Goal: Book appointment/travel/reservation

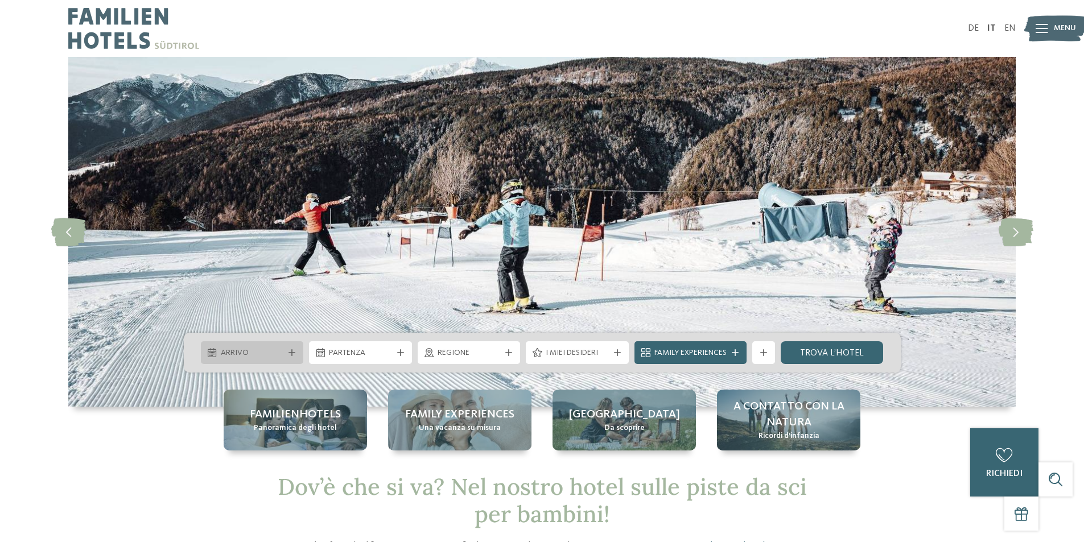
click at [266, 353] on span "Arrivo" at bounding box center [252, 353] width 63 height 11
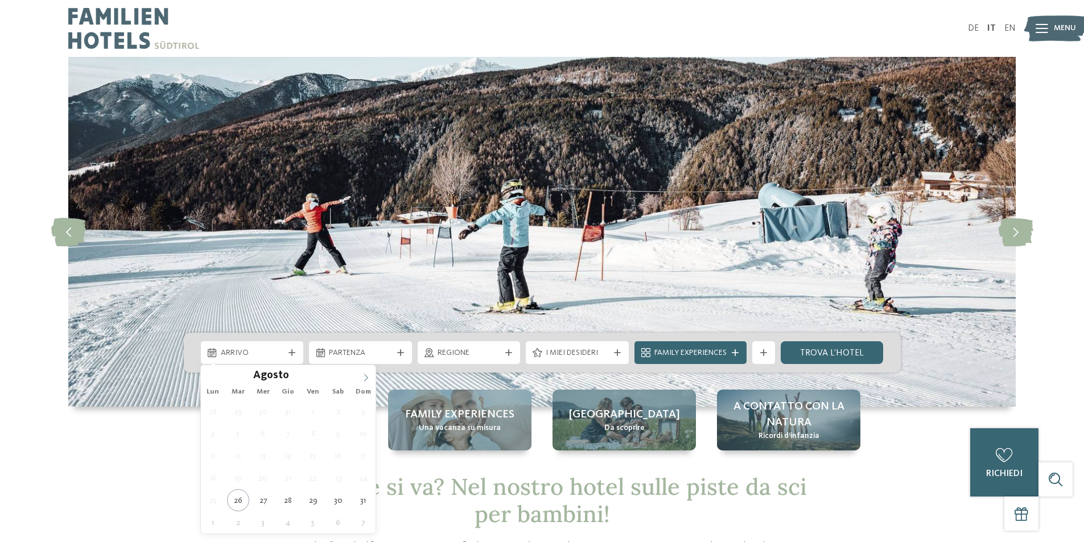
click at [364, 377] on icon at bounding box center [366, 378] width 8 height 8
type input "****"
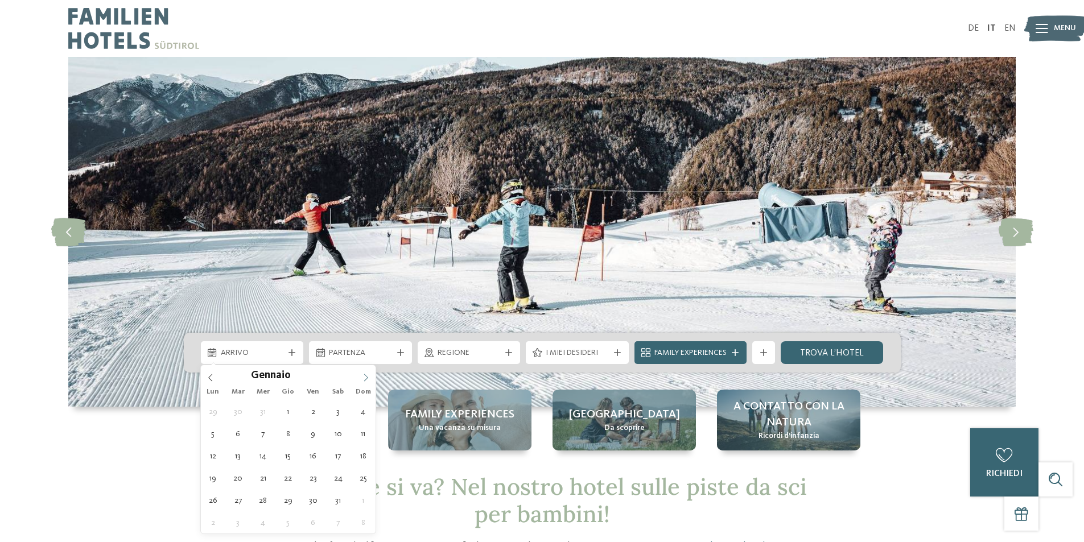
click at [364, 377] on icon at bounding box center [366, 378] width 8 height 8
click at [212, 378] on icon at bounding box center [211, 378] width 8 height 8
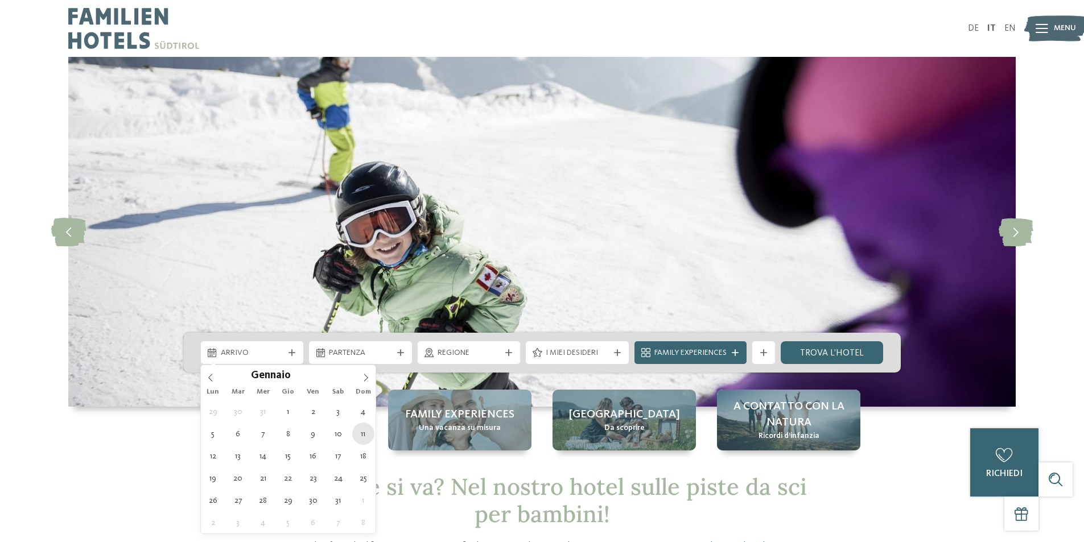
type div "11.01.2026"
type input "****"
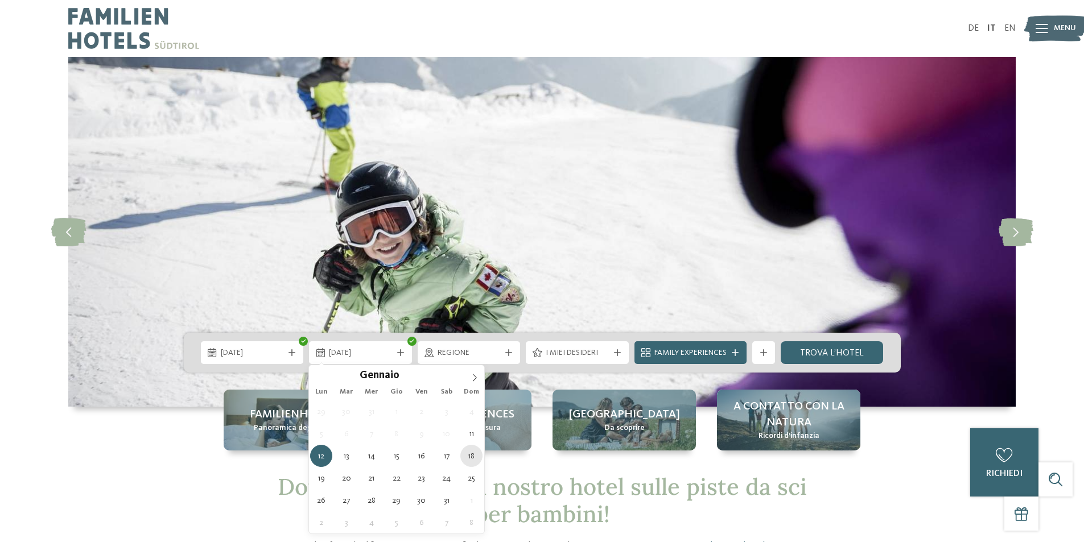
type div "18.01.2026"
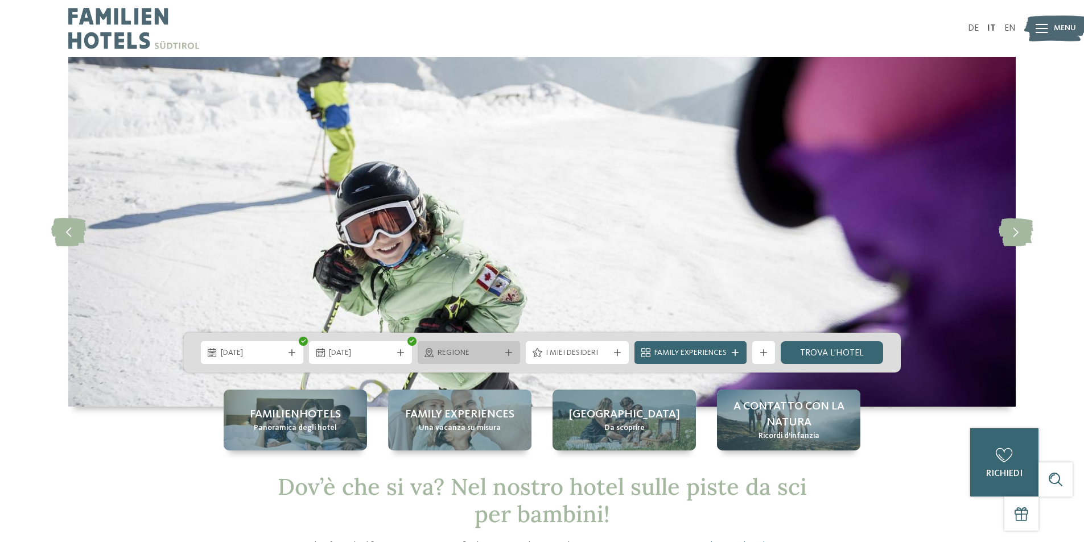
click at [498, 352] on span "Regione" at bounding box center [469, 353] width 63 height 11
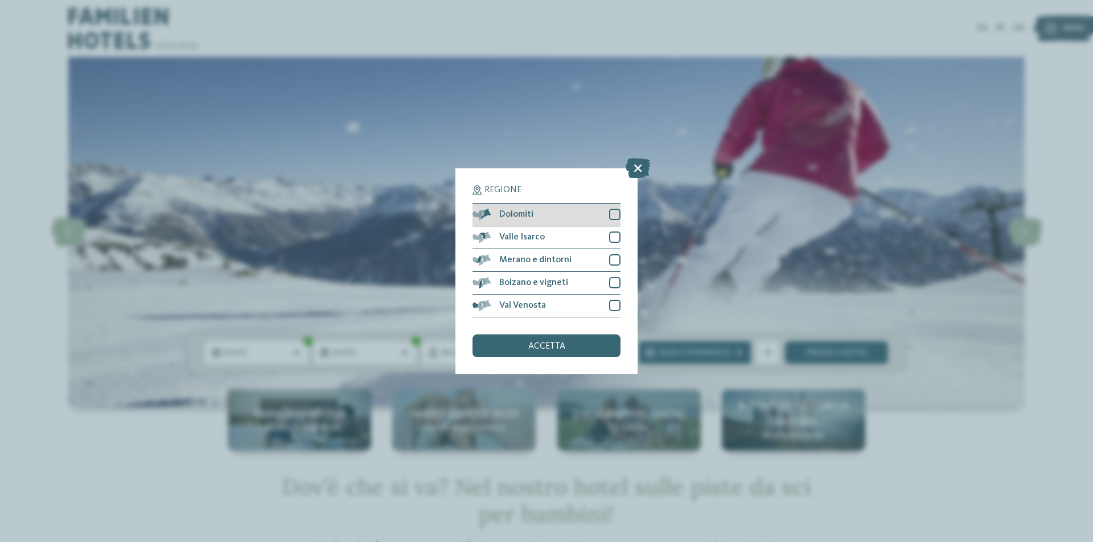
click at [615, 211] on div at bounding box center [614, 214] width 11 height 11
click at [612, 238] on div at bounding box center [614, 237] width 11 height 11
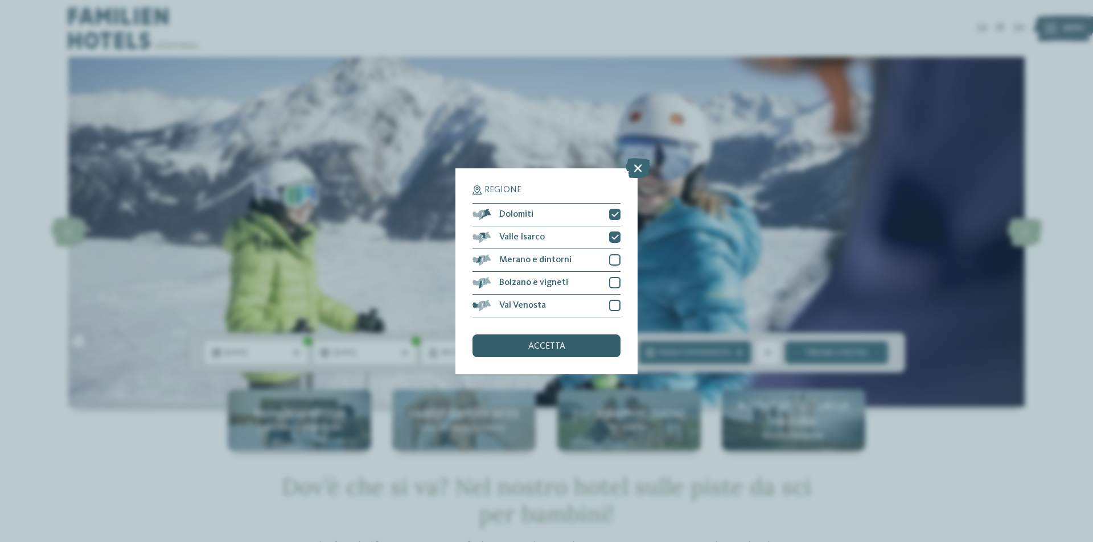
click at [578, 345] on div "accetta" at bounding box center [546, 346] width 148 height 23
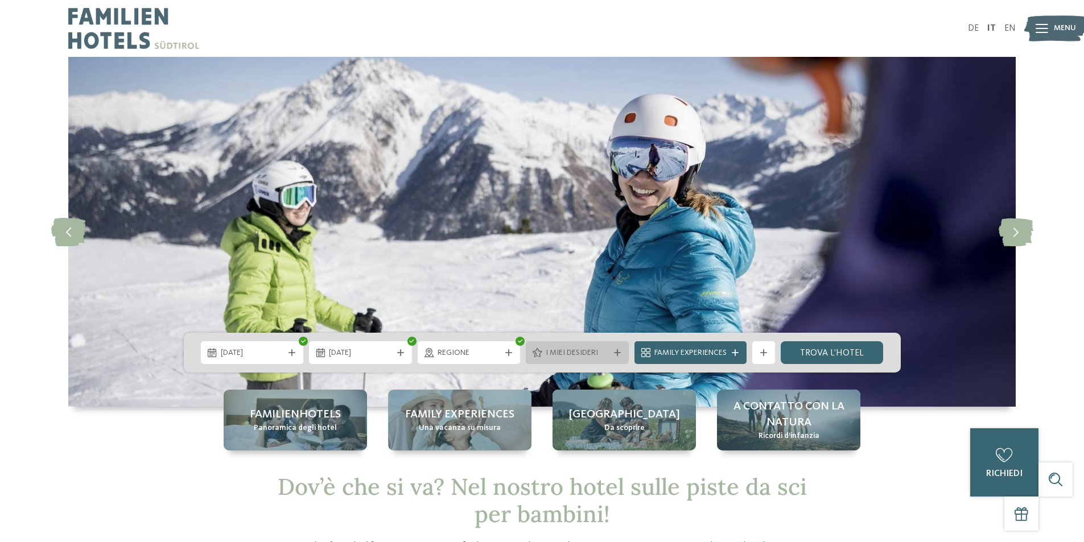
click at [581, 349] on span "I miei desideri" at bounding box center [577, 353] width 63 height 11
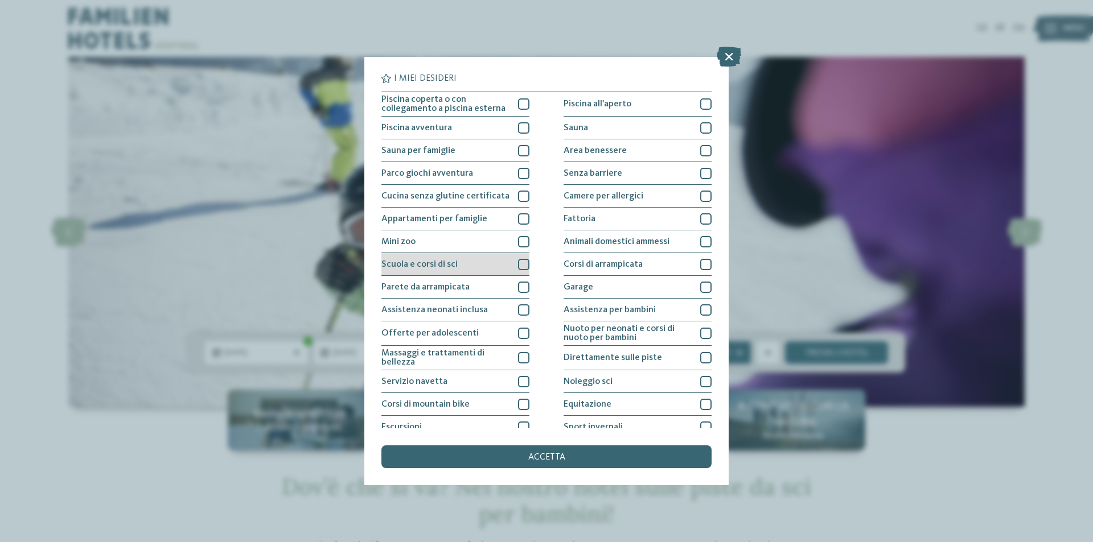
click at [523, 262] on div at bounding box center [523, 264] width 11 height 11
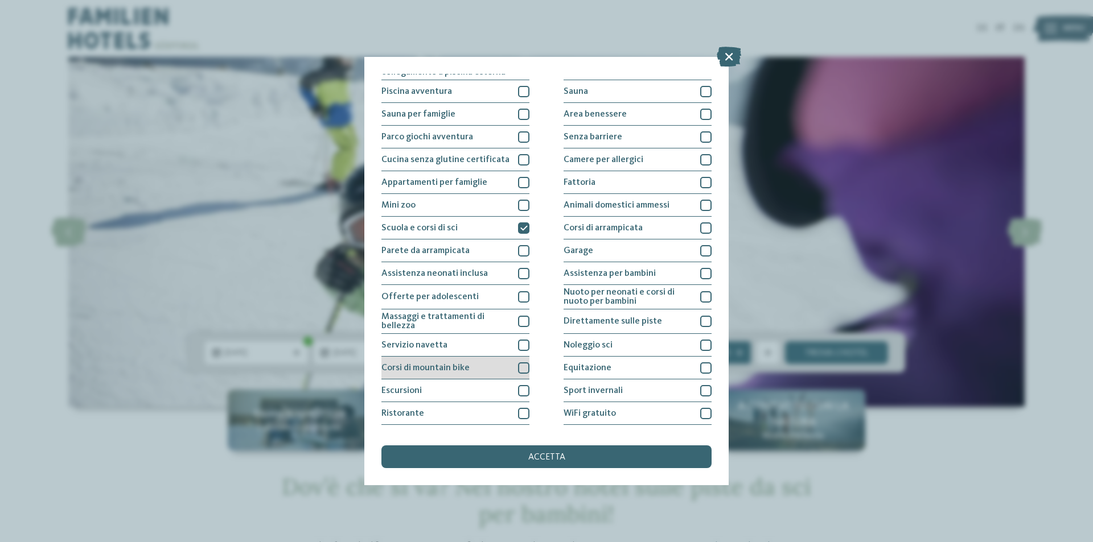
scroll to position [56, 0]
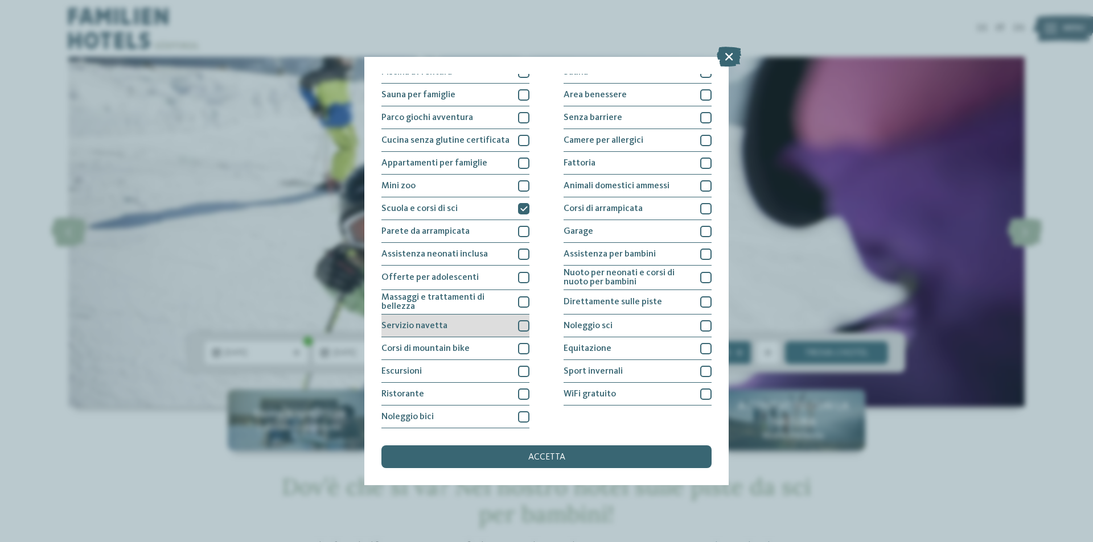
click at [519, 328] on div at bounding box center [523, 325] width 11 height 11
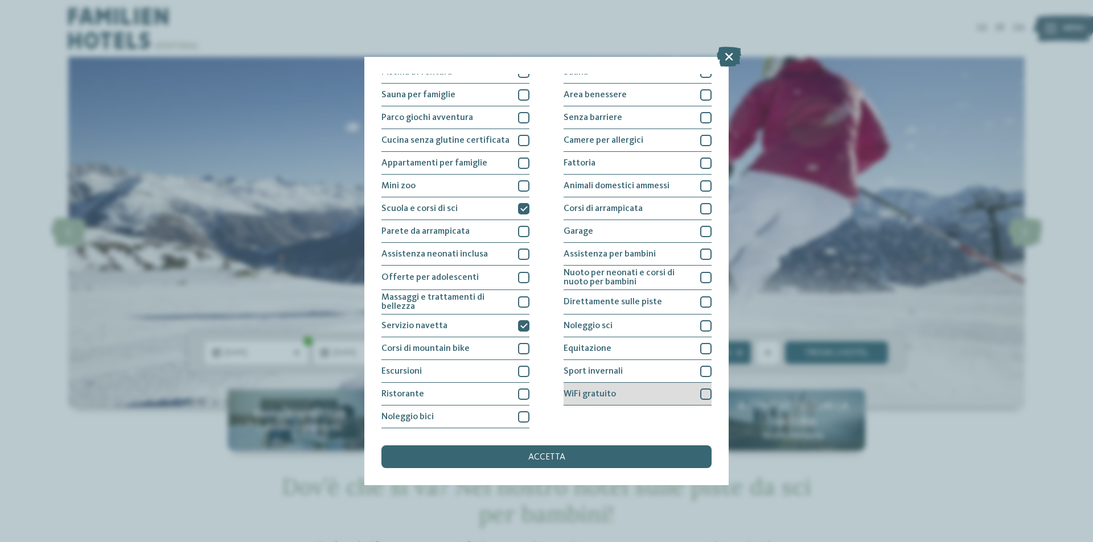
click at [700, 393] on div at bounding box center [705, 394] width 11 height 11
click at [694, 323] on div "Noleggio sci" at bounding box center [637, 326] width 148 height 23
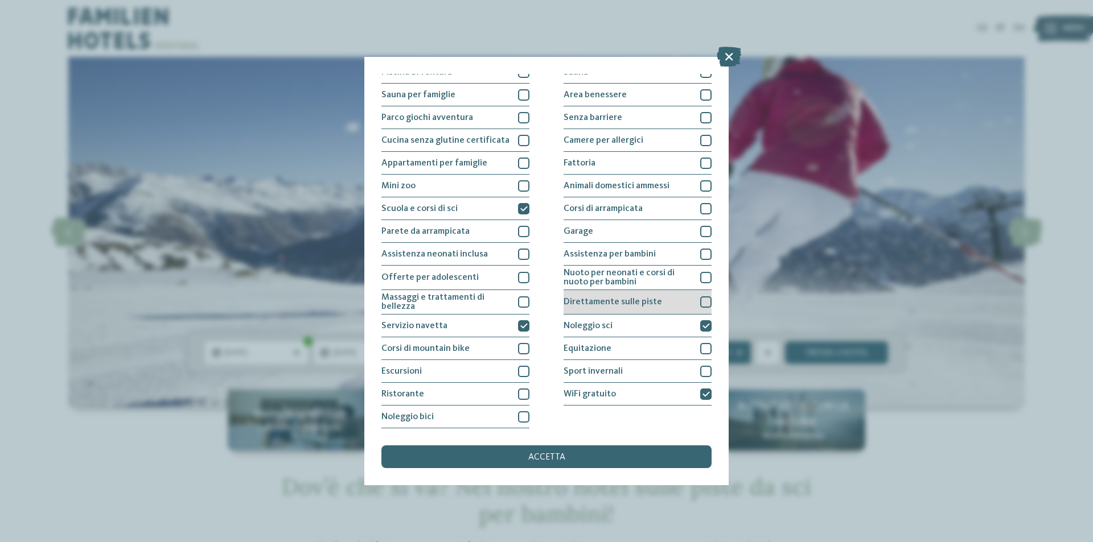
click at [700, 301] on div at bounding box center [705, 302] width 11 height 11
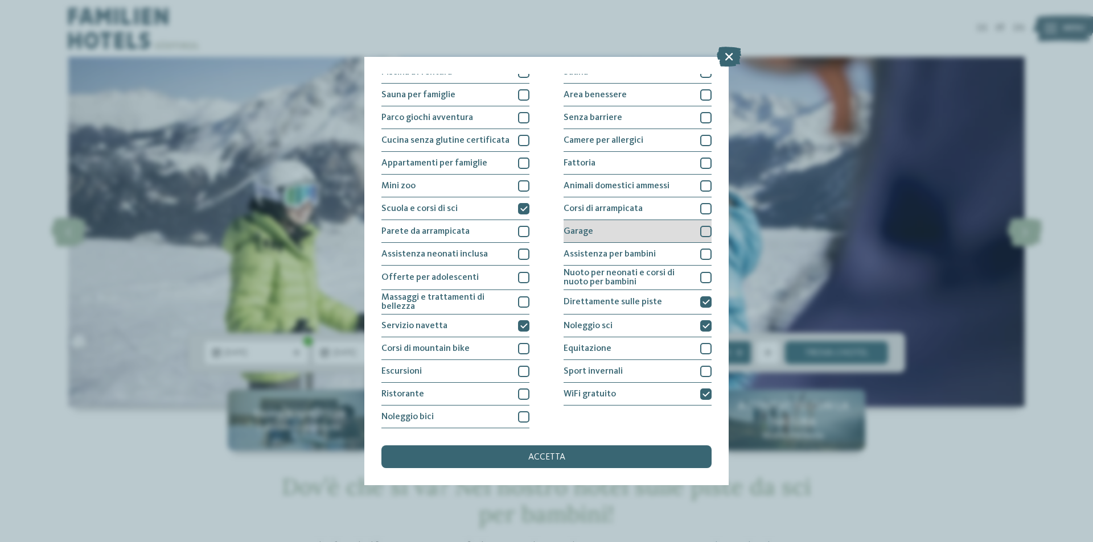
click at [700, 231] on div at bounding box center [705, 231] width 11 height 11
click at [702, 255] on div at bounding box center [705, 254] width 11 height 11
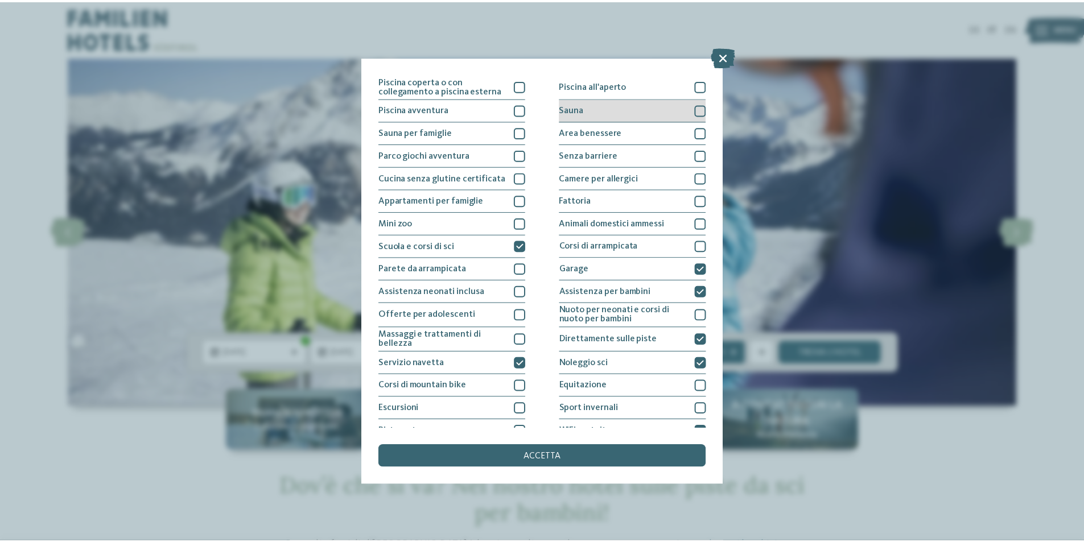
scroll to position [0, 0]
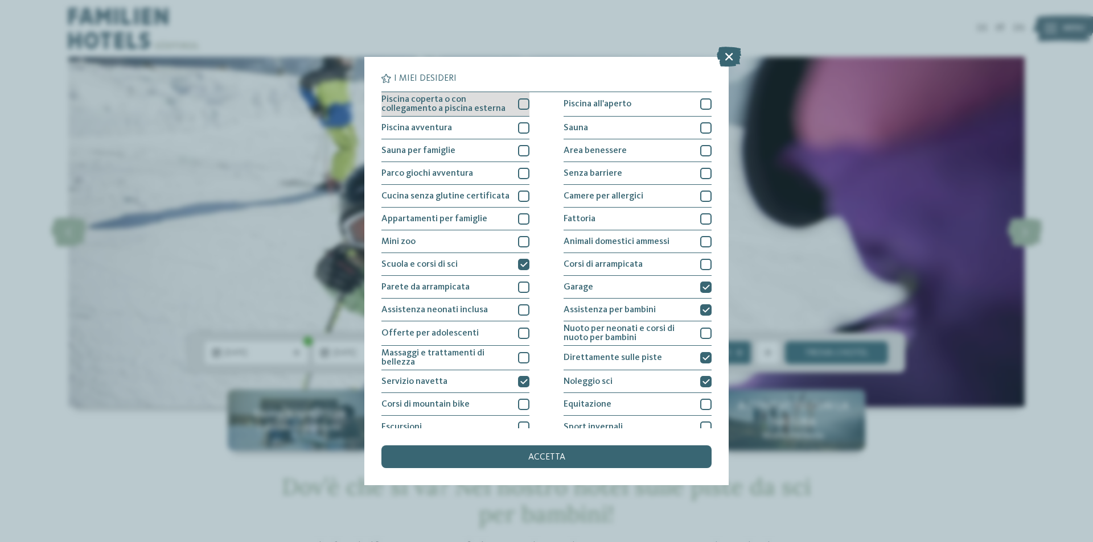
click at [519, 105] on div at bounding box center [523, 103] width 11 height 11
click at [503, 457] on div "accetta" at bounding box center [546, 457] width 330 height 23
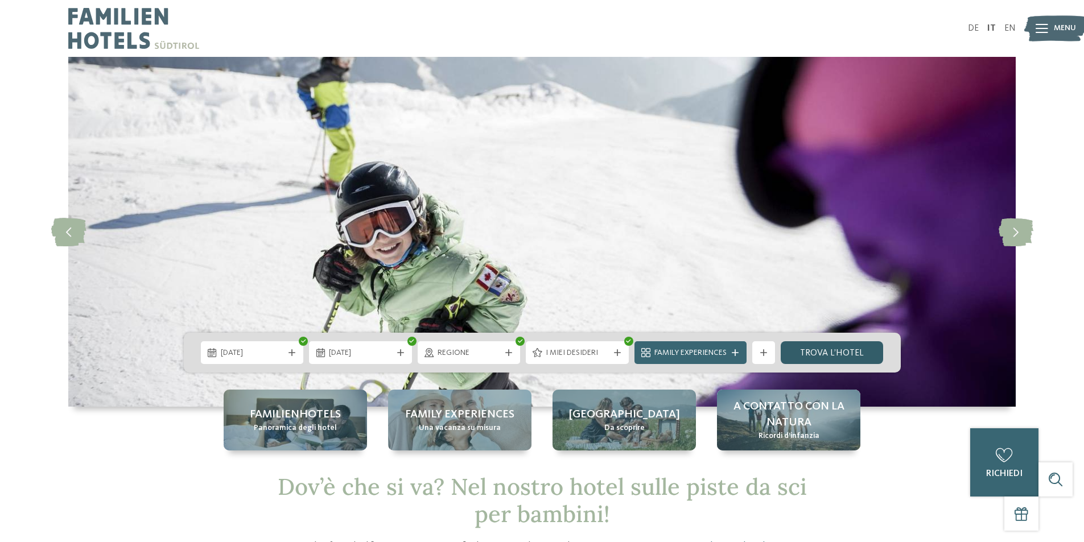
click at [852, 358] on link "trova l’hotel" at bounding box center [832, 353] width 103 height 23
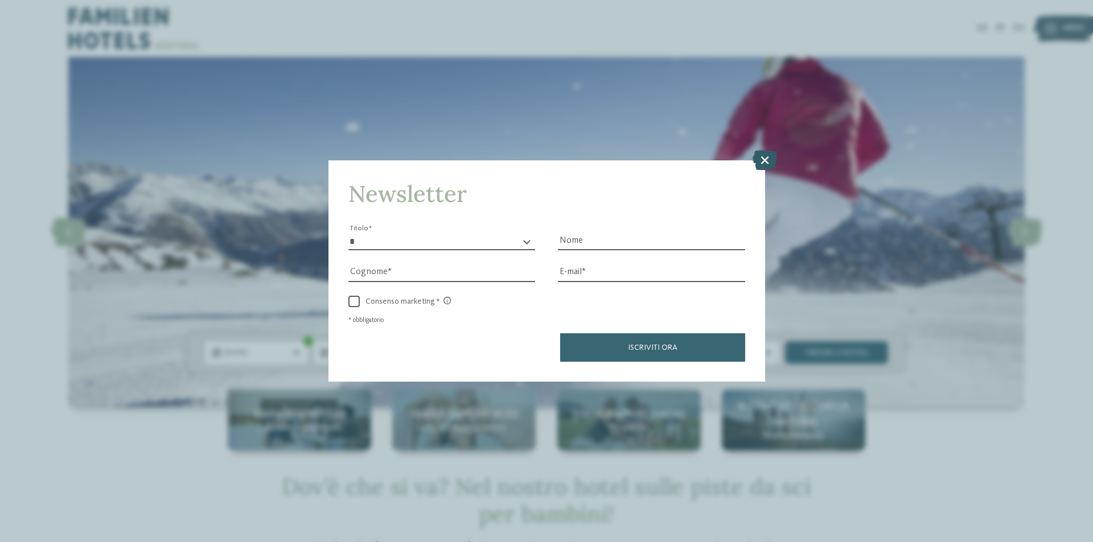
click at [765, 157] on icon at bounding box center [764, 160] width 24 height 20
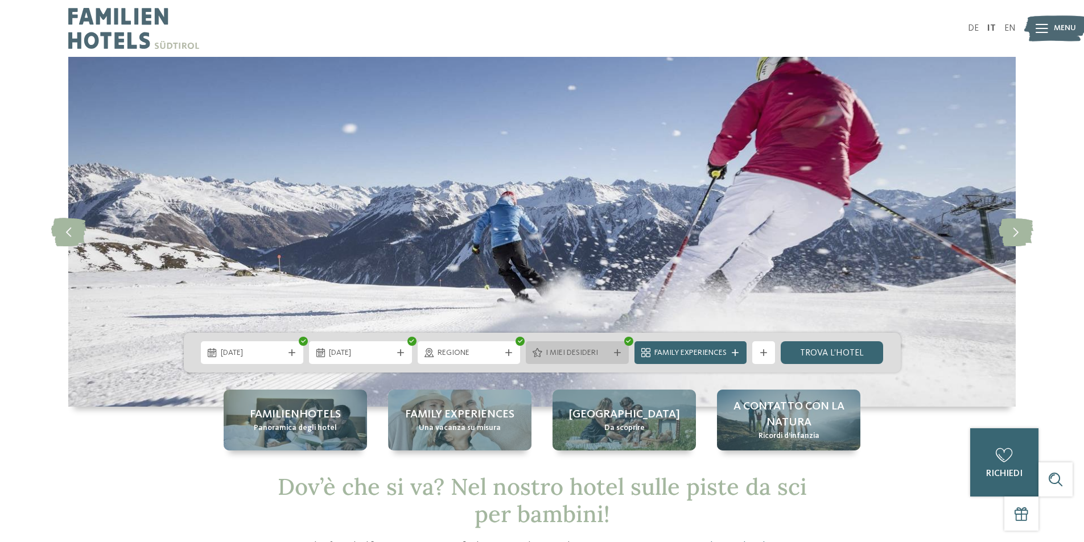
click at [556, 348] on span "I miei desideri" at bounding box center [577, 353] width 63 height 11
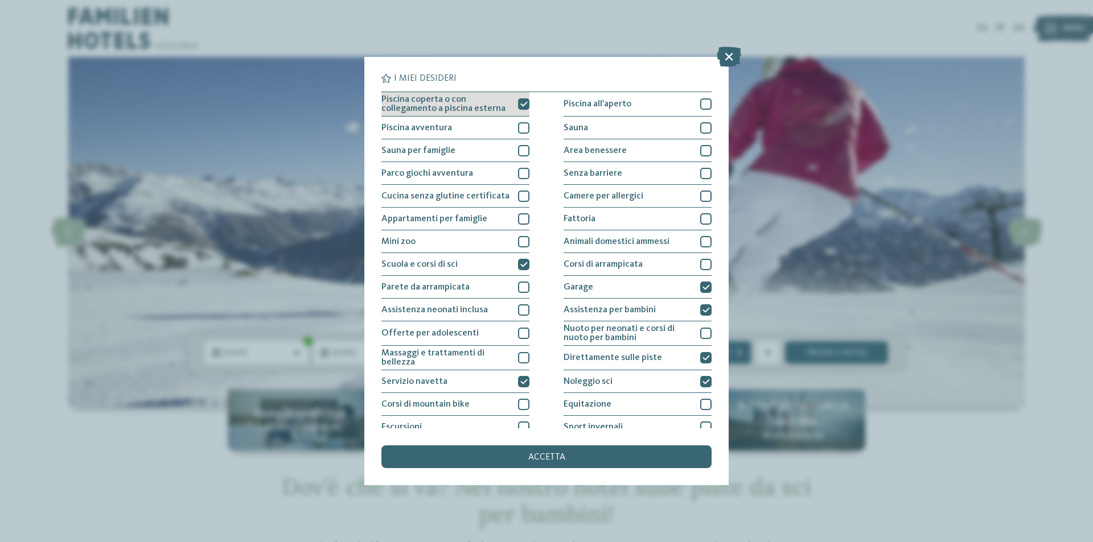
click at [518, 103] on div at bounding box center [523, 103] width 11 height 11
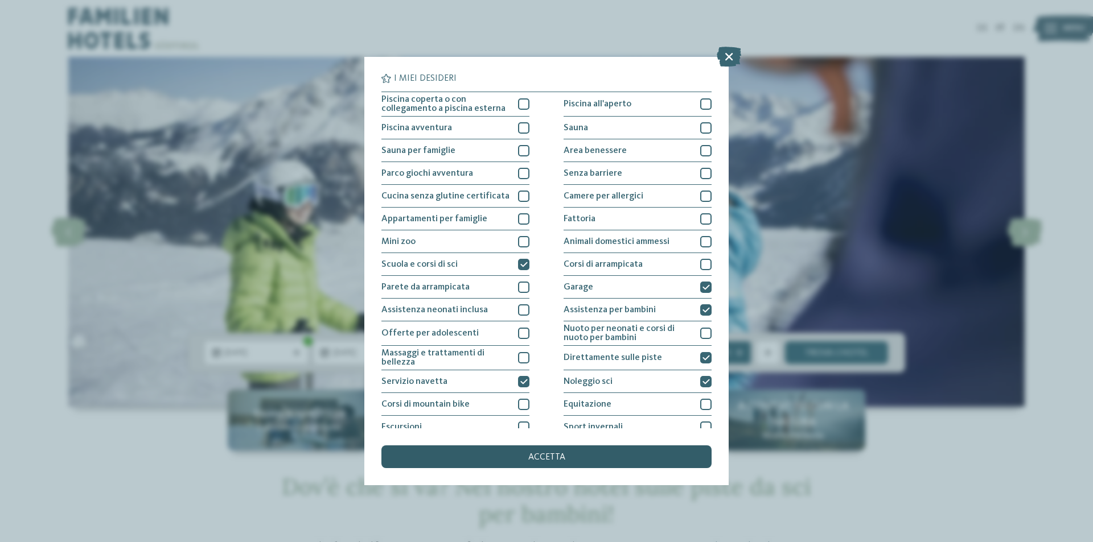
click at [537, 460] on span "accetta" at bounding box center [546, 457] width 37 height 9
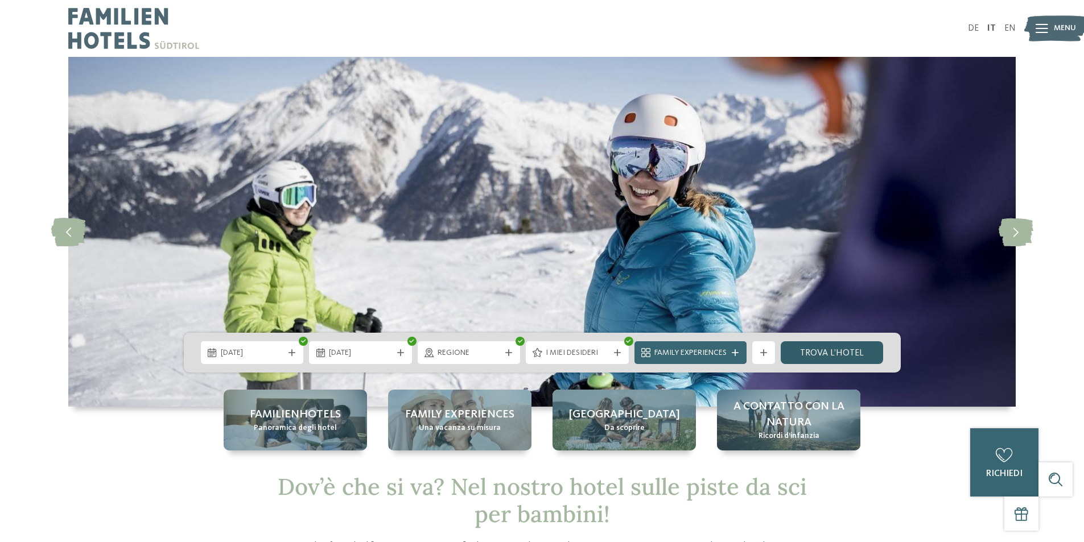
click at [836, 352] on link "trova l’hotel" at bounding box center [832, 353] width 103 height 23
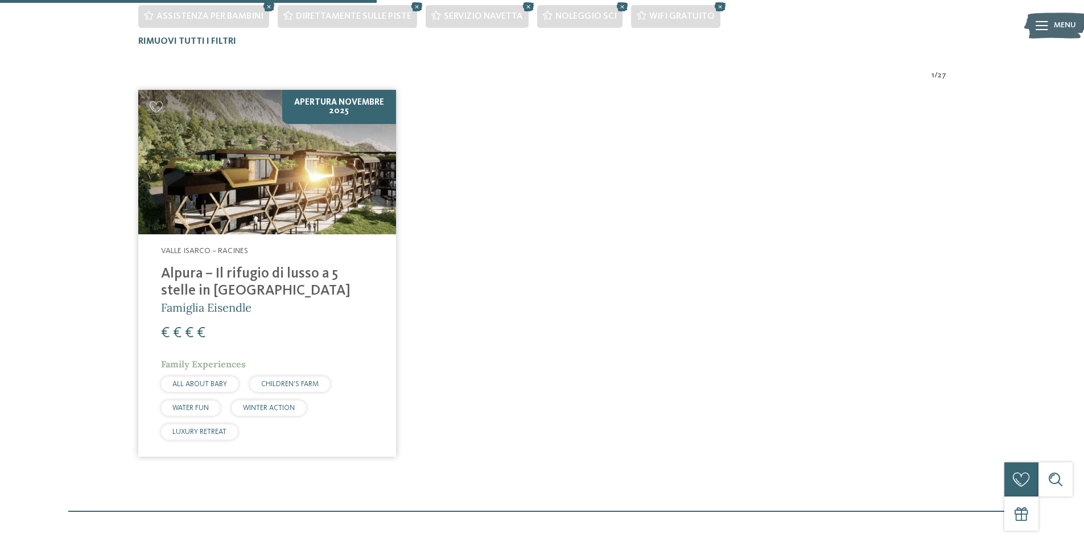
scroll to position [402, 0]
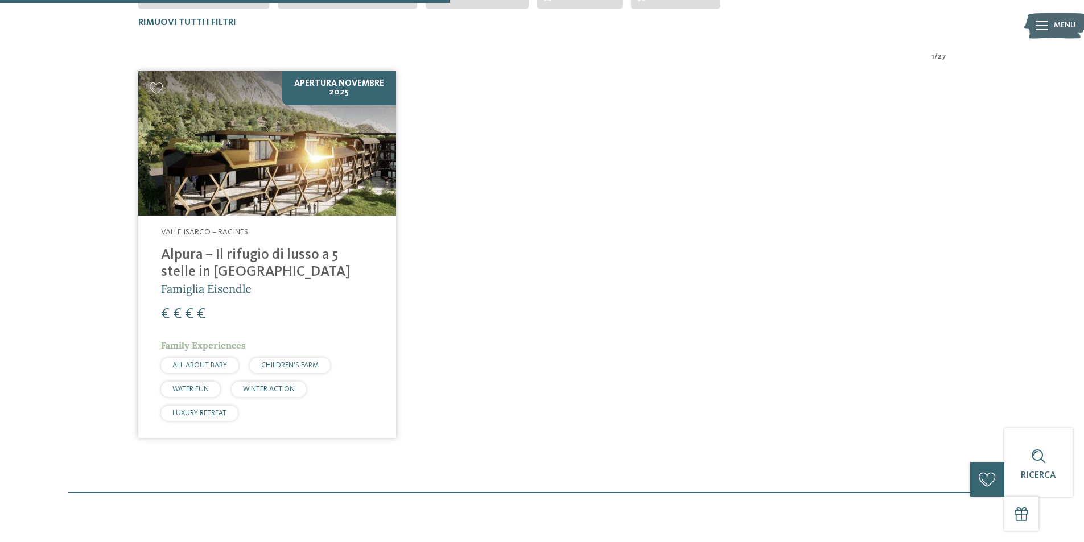
click at [315, 116] on img at bounding box center [267, 143] width 258 height 145
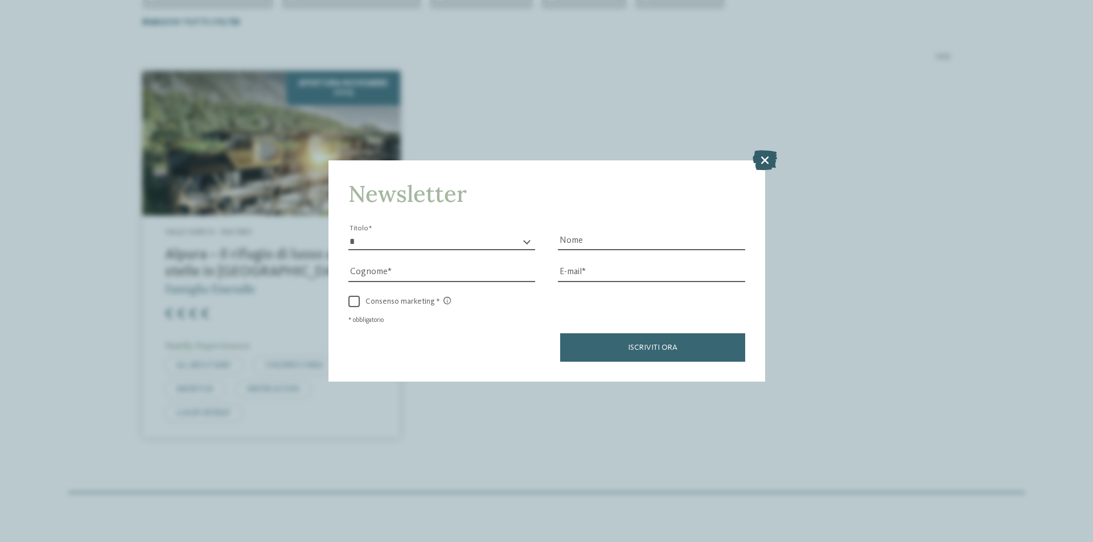
click at [761, 164] on icon at bounding box center [764, 160] width 24 height 20
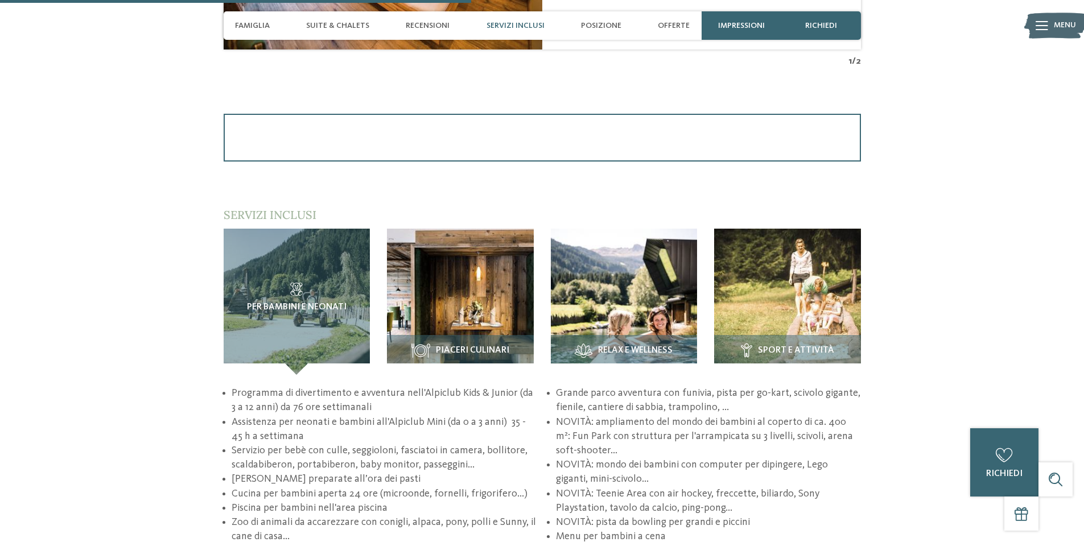
scroll to position [1594, 0]
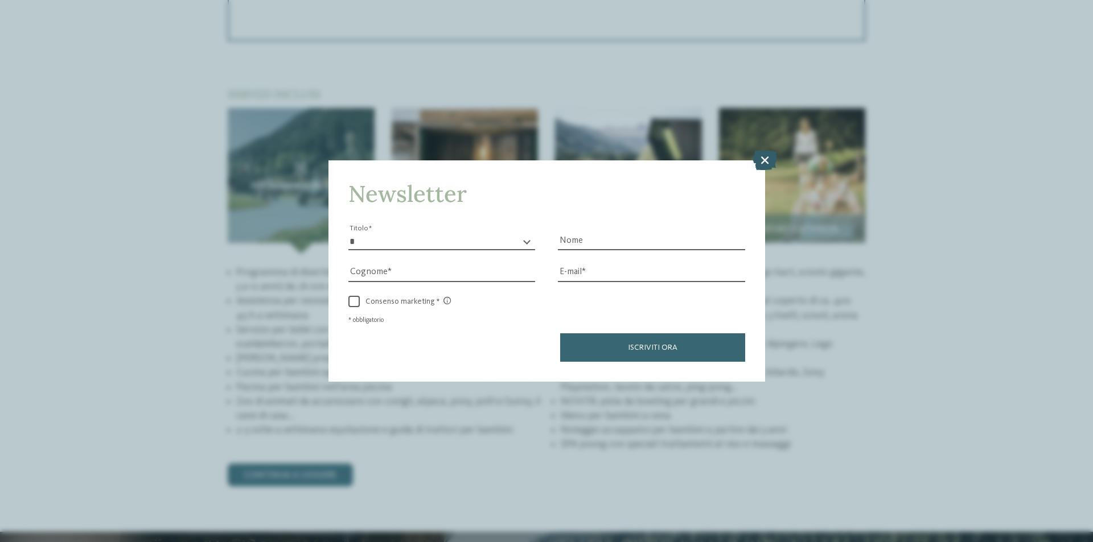
click at [763, 160] on icon at bounding box center [764, 160] width 24 height 20
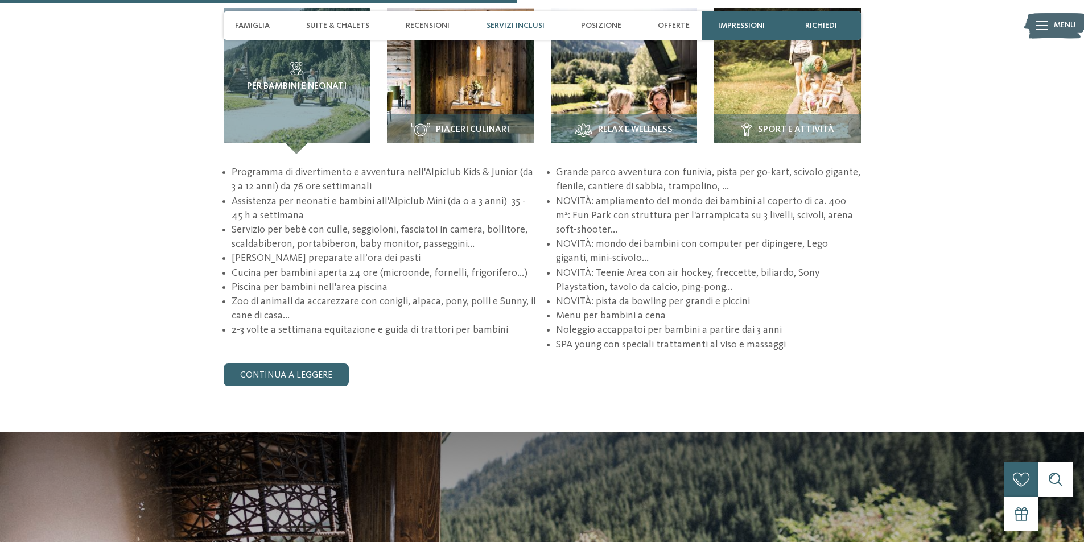
scroll to position [1708, 0]
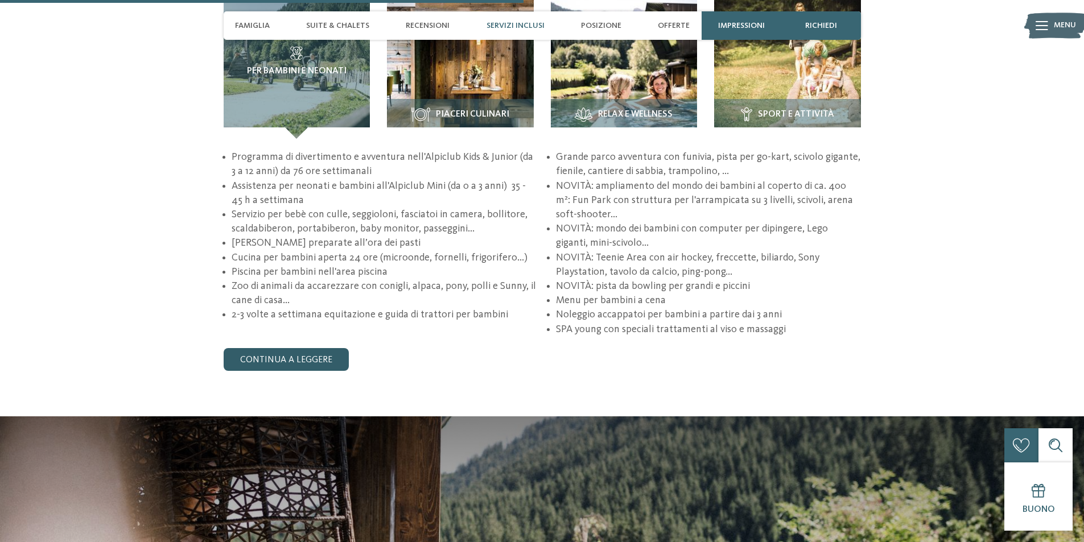
click at [319, 355] on link "continua a leggere" at bounding box center [286, 359] width 125 height 23
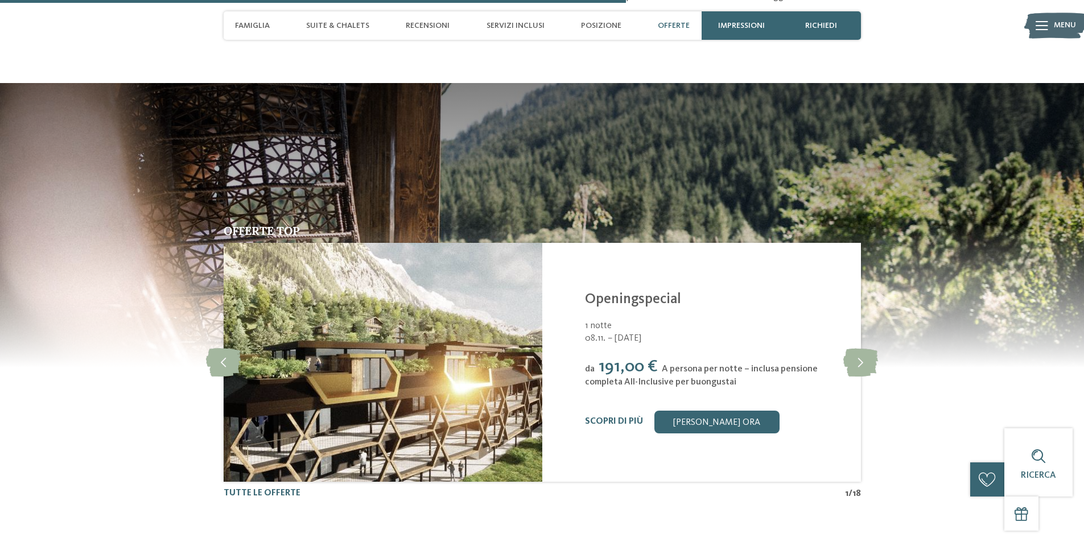
scroll to position [2049, 0]
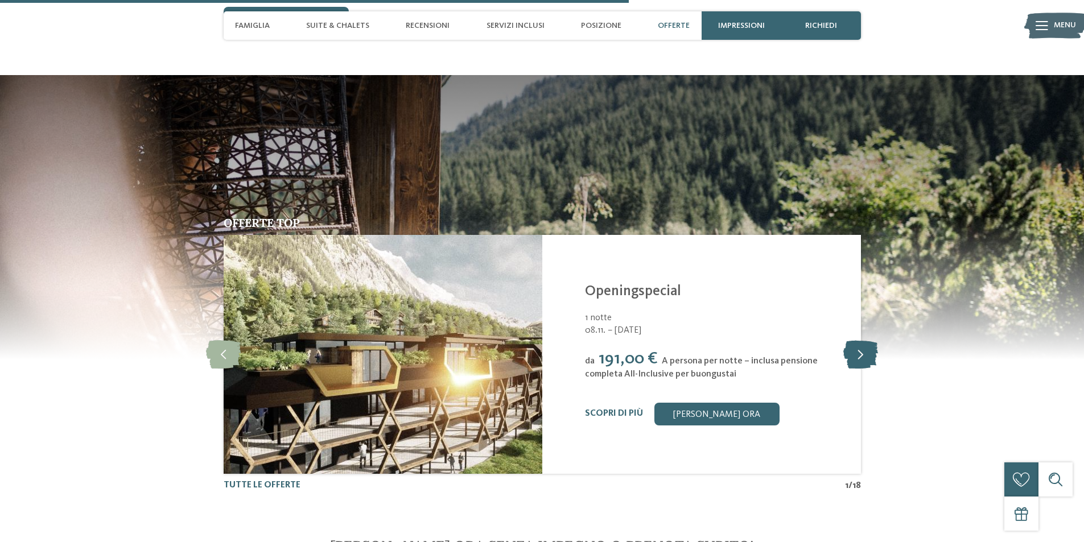
click at [854, 352] on icon at bounding box center [861, 354] width 35 height 28
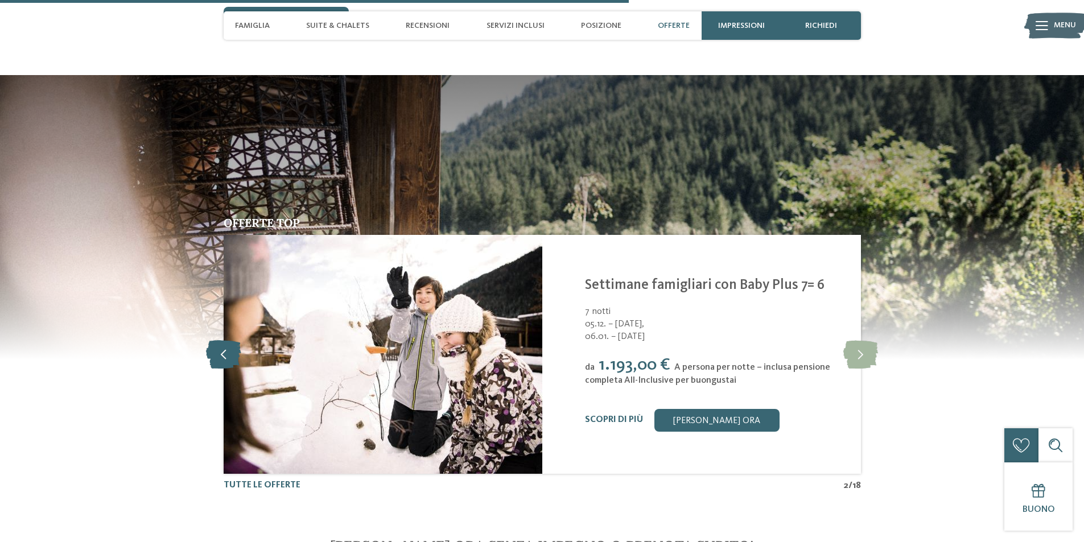
click at [224, 348] on icon at bounding box center [223, 354] width 35 height 28
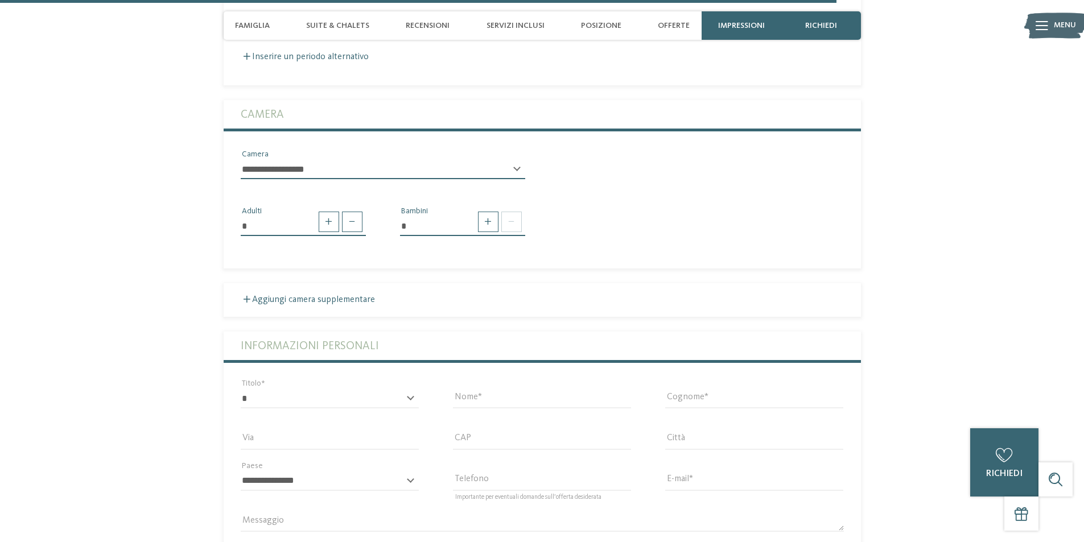
scroll to position [2732, 0]
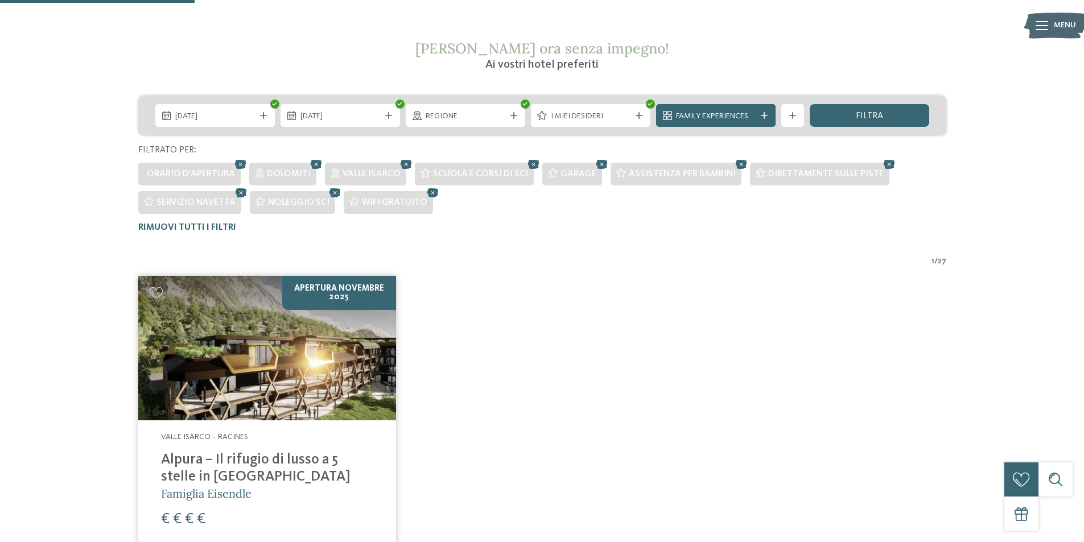
scroll to position [174, 0]
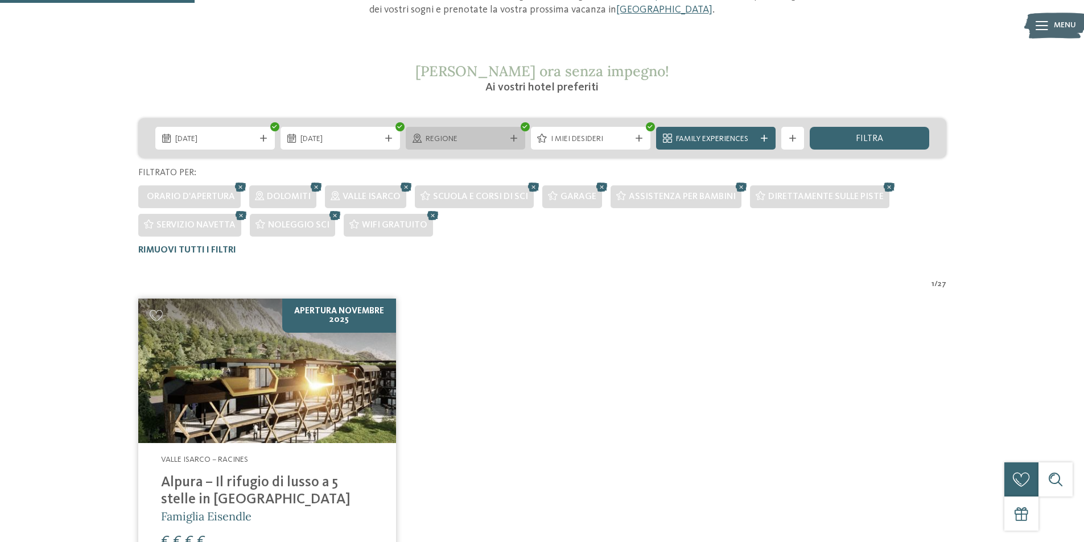
click at [517, 135] on icon at bounding box center [514, 138] width 7 height 7
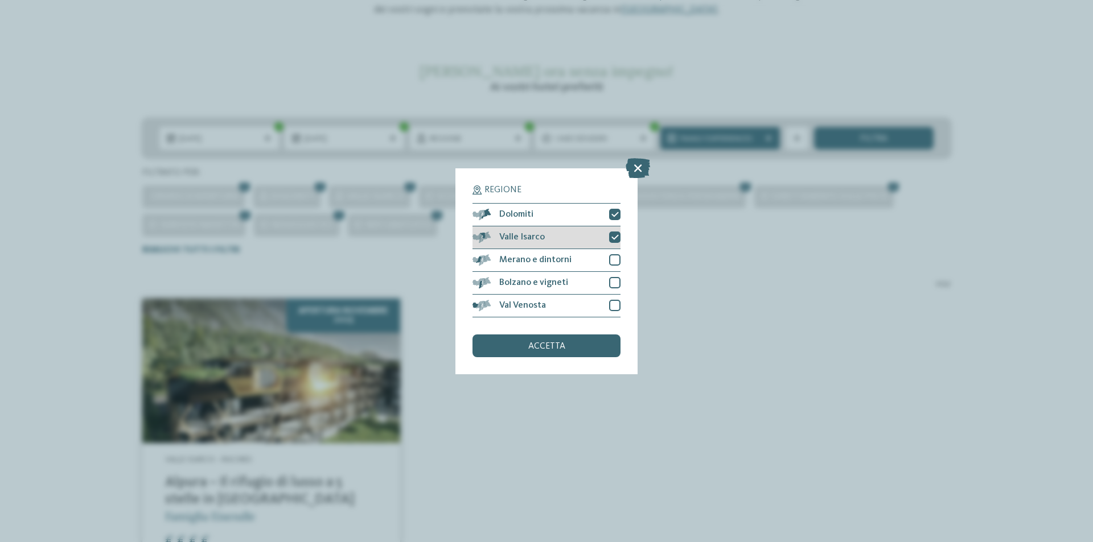
click at [615, 237] on icon at bounding box center [614, 237] width 7 height 7
click at [562, 348] on span "accetta" at bounding box center [546, 346] width 37 height 9
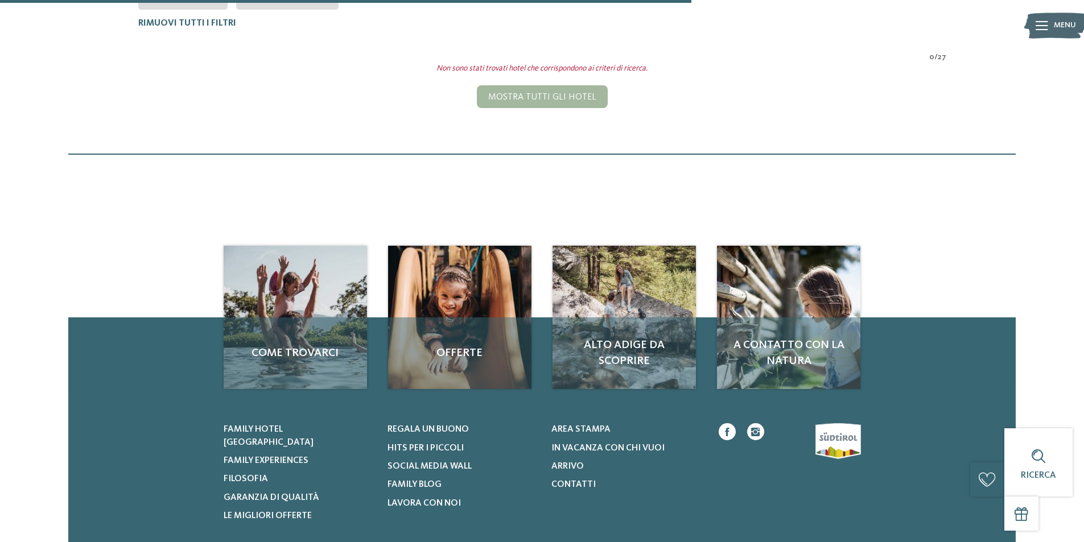
scroll to position [402, 0]
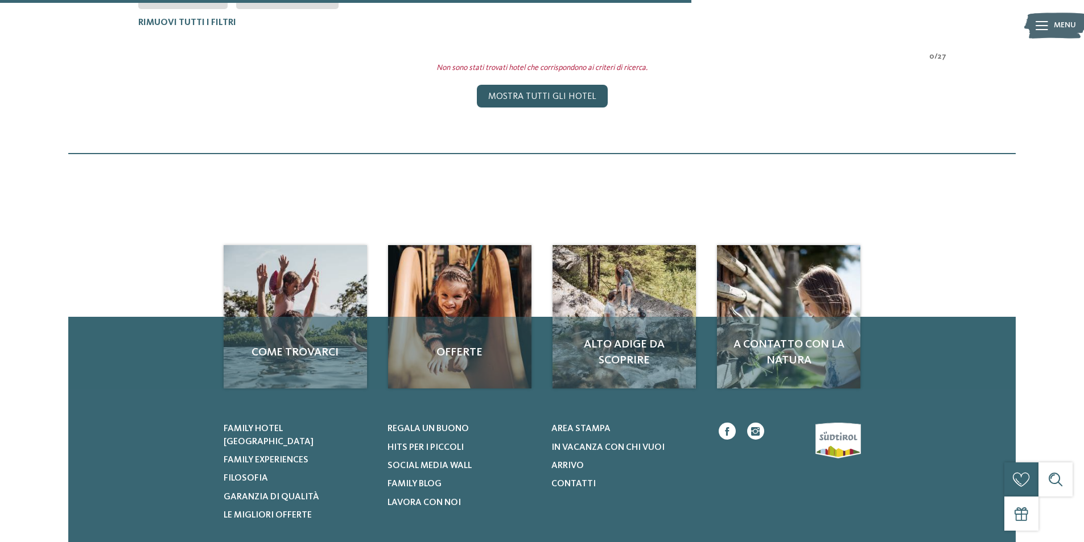
click at [534, 96] on div "Mostra tutti gli hotel" at bounding box center [542, 96] width 131 height 23
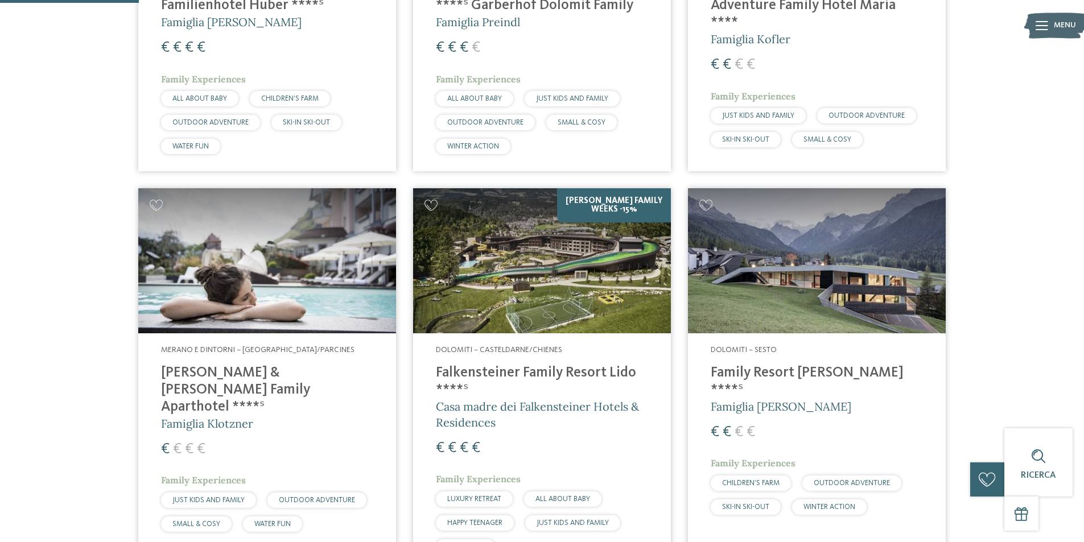
scroll to position [569, 0]
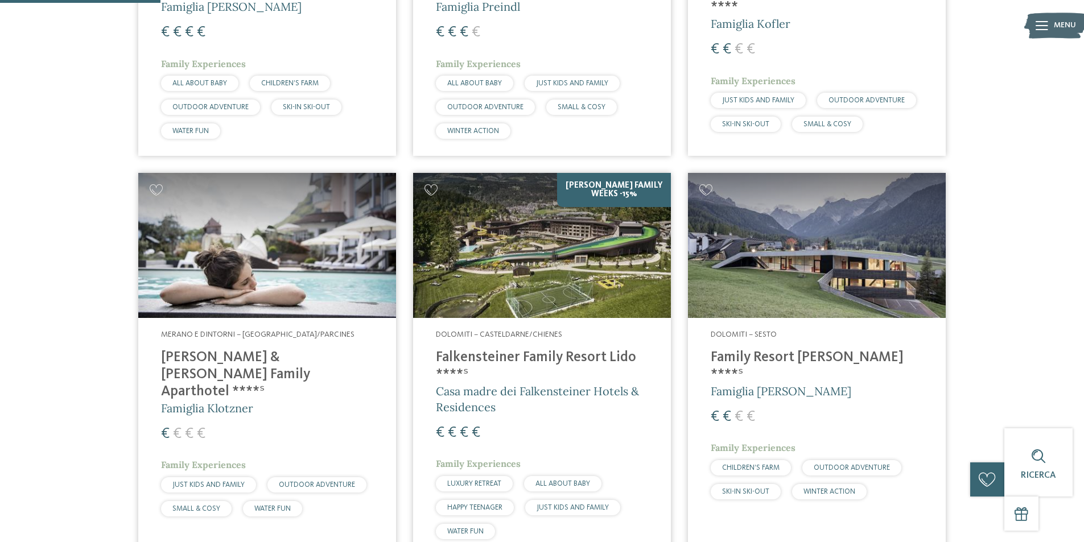
click at [816, 265] on img at bounding box center [817, 245] width 258 height 145
click at [764, 354] on h4 "Family Resort [PERSON_NAME] ****ˢ" at bounding box center [817, 366] width 212 height 34
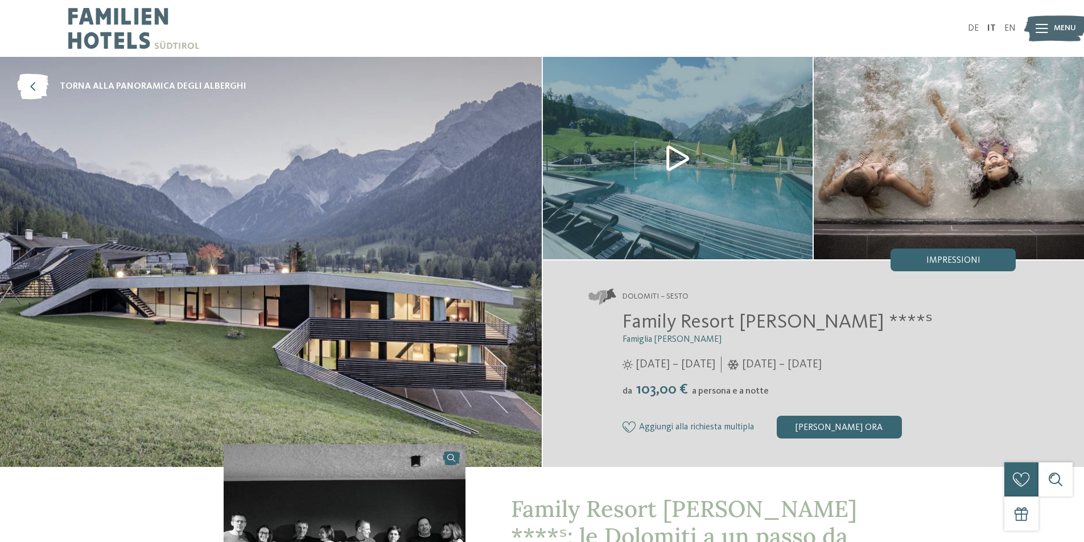
click at [676, 151] on img at bounding box center [678, 158] width 270 height 203
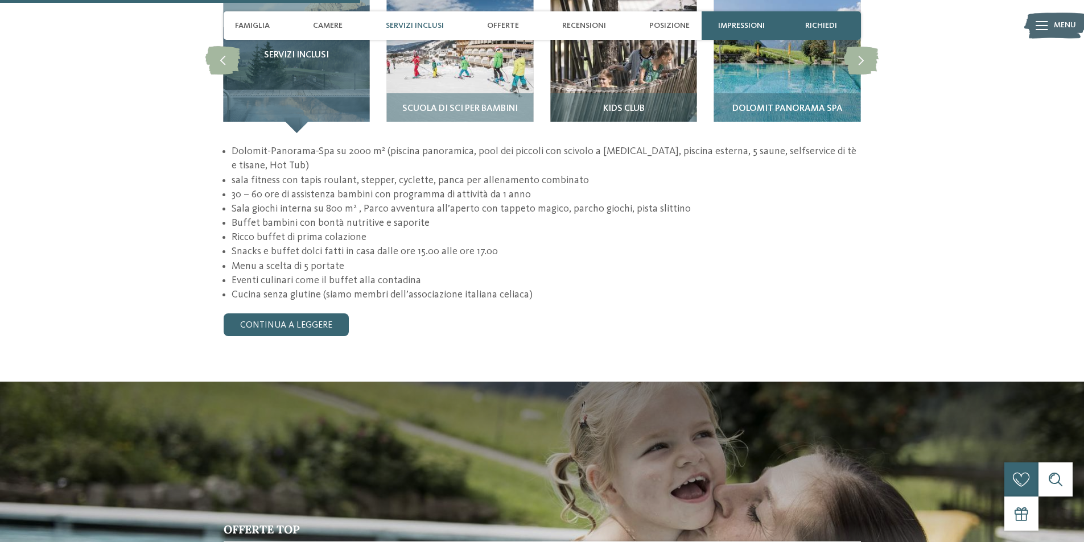
scroll to position [1195, 0]
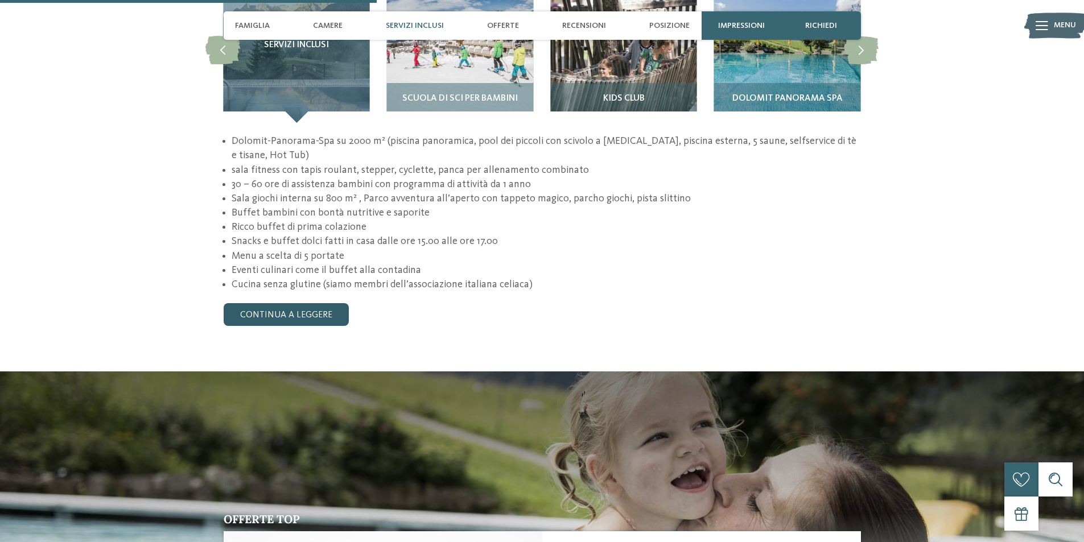
click at [303, 303] on link "continua a leggere" at bounding box center [286, 314] width 125 height 23
click at [307, 303] on link "continua a leggere" at bounding box center [286, 314] width 125 height 23
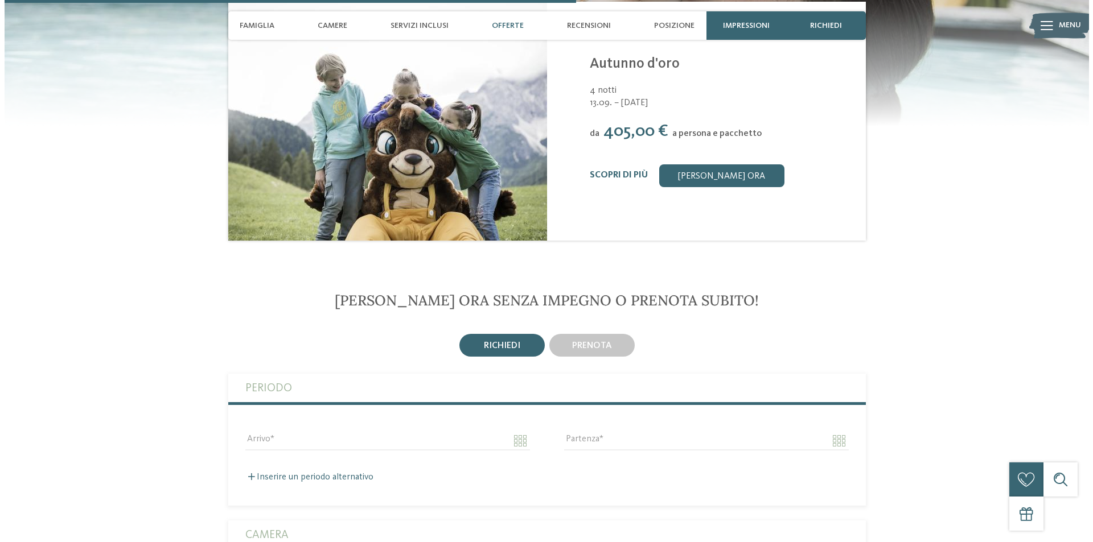
scroll to position [1708, 0]
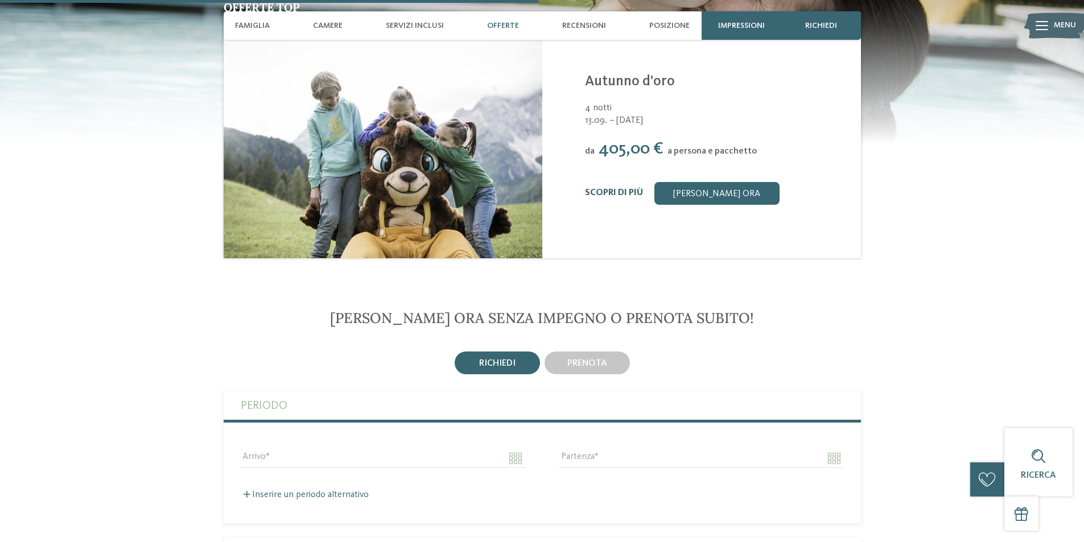
click at [613, 188] on link "Scopri di più" at bounding box center [614, 192] width 58 height 9
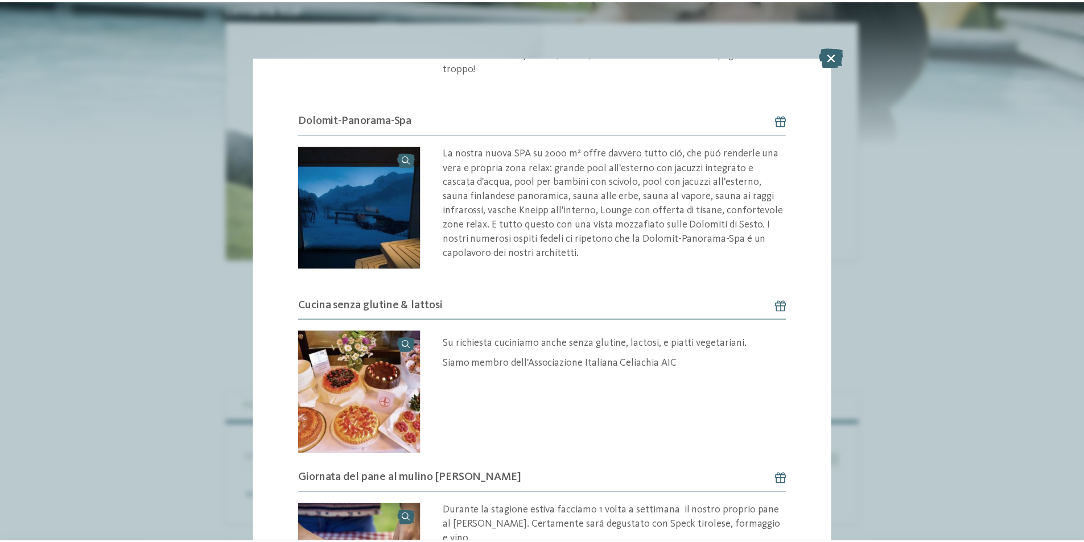
scroll to position [1248, 0]
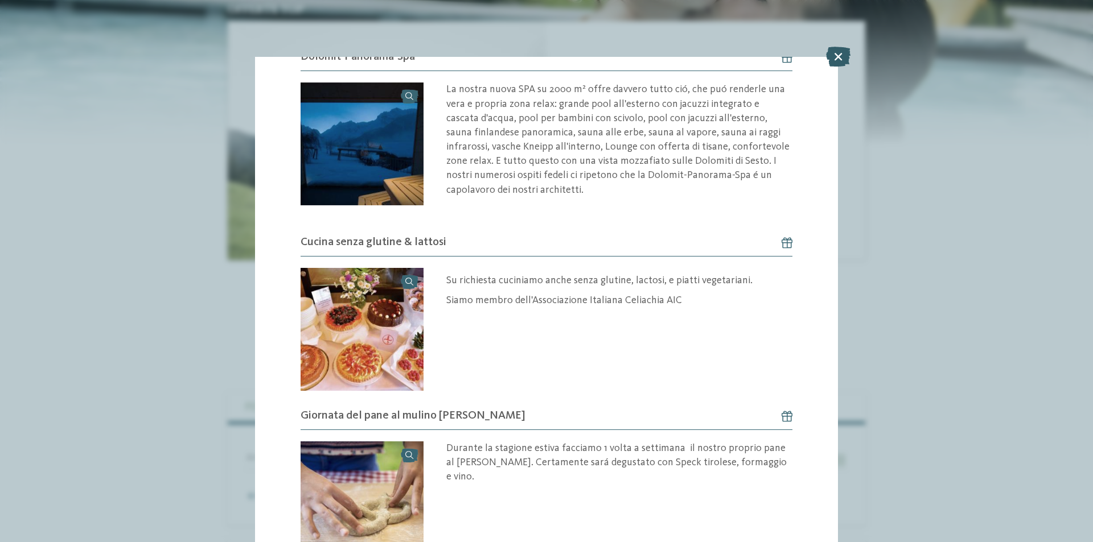
click at [834, 57] on icon at bounding box center [838, 57] width 24 height 20
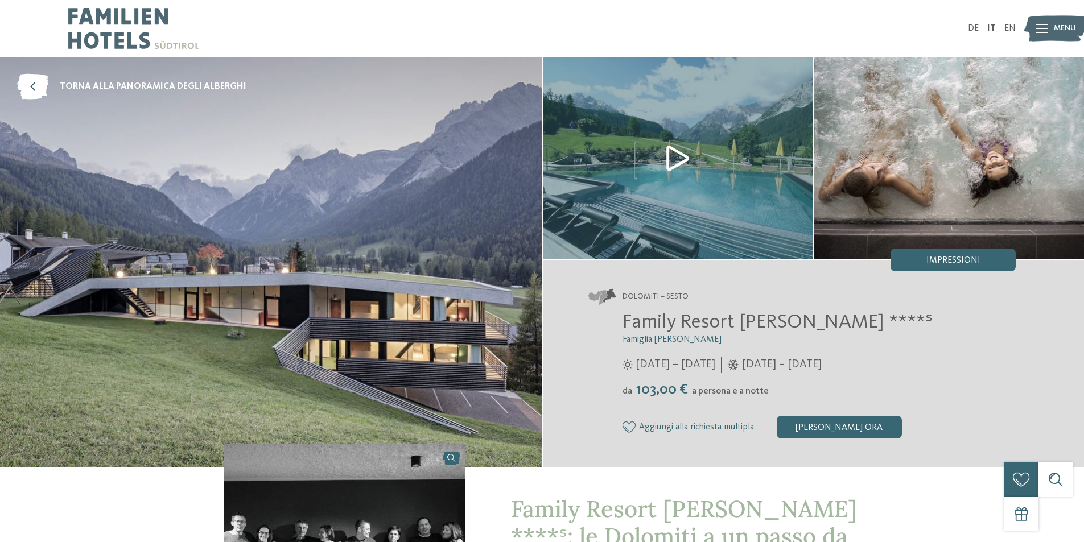
click at [1043, 30] on icon at bounding box center [1042, 28] width 13 height 9
